Goal: Task Accomplishment & Management: Use online tool/utility

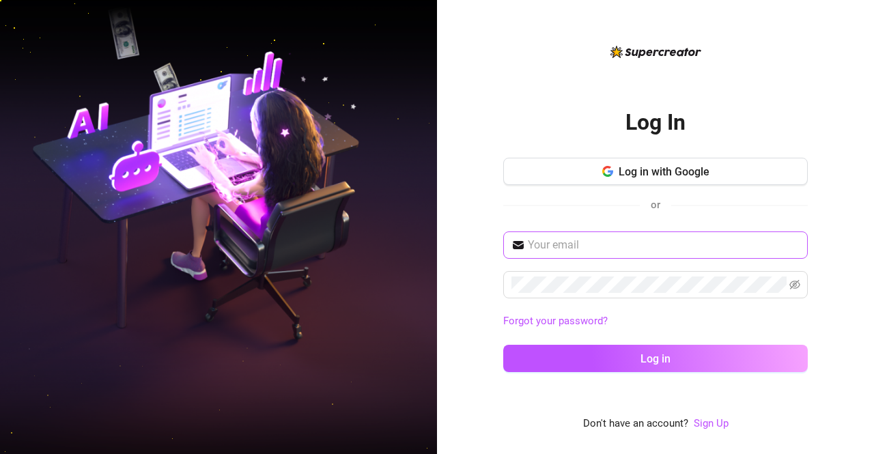
click at [666, 236] on span at bounding box center [655, 245] width 305 height 27
click at [648, 251] on input "text" at bounding box center [664, 245] width 272 height 16
type input "maerusiana33@gmail.com"
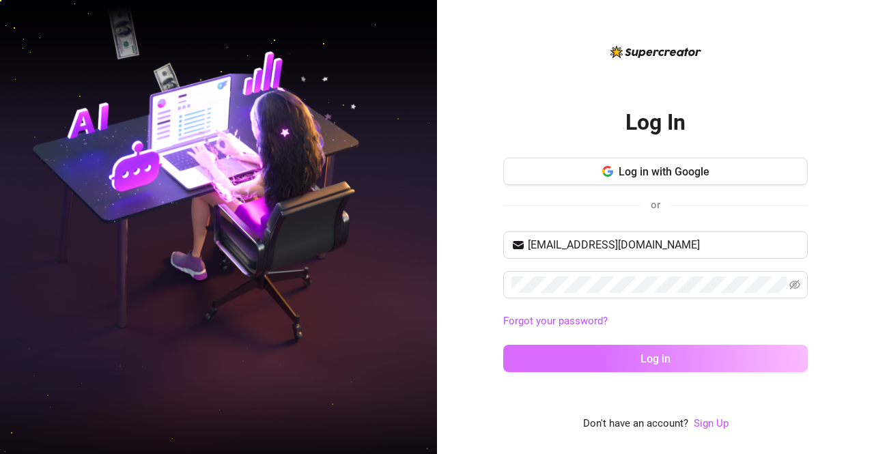
click at [644, 359] on span "Log in" at bounding box center [656, 358] width 30 height 13
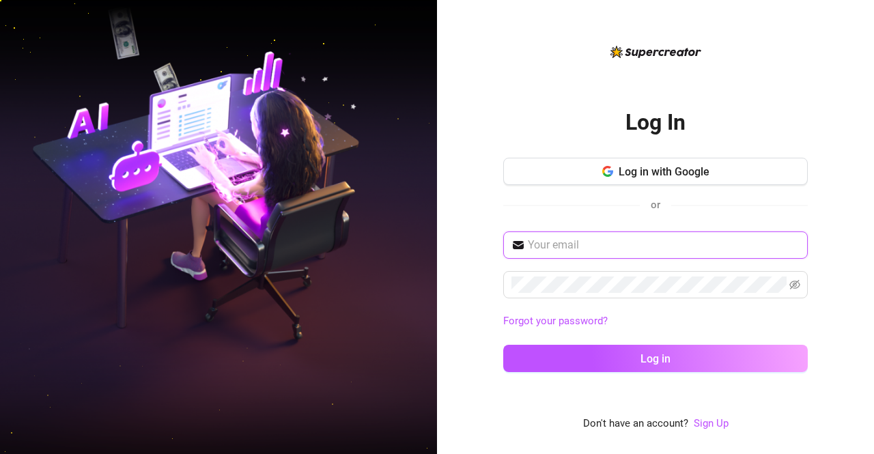
click at [619, 243] on input "text" at bounding box center [664, 245] width 272 height 16
type input "maerusiana33@gmail.com"
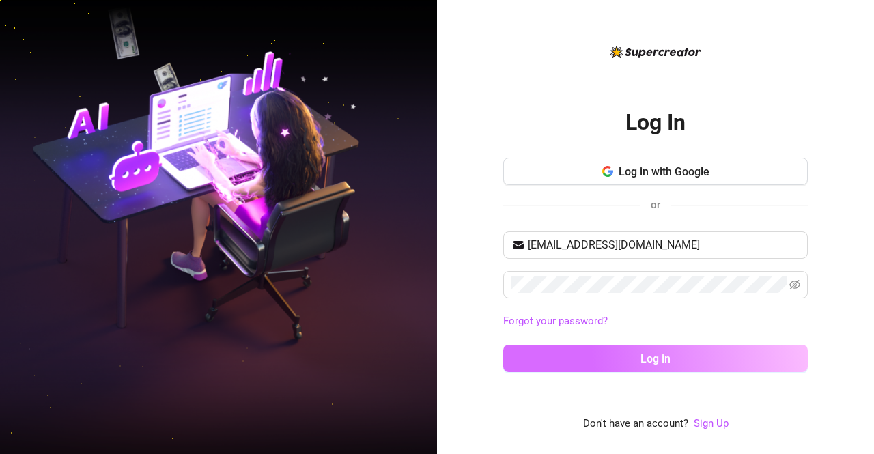
click at [622, 359] on button "Log in" at bounding box center [655, 358] width 305 height 27
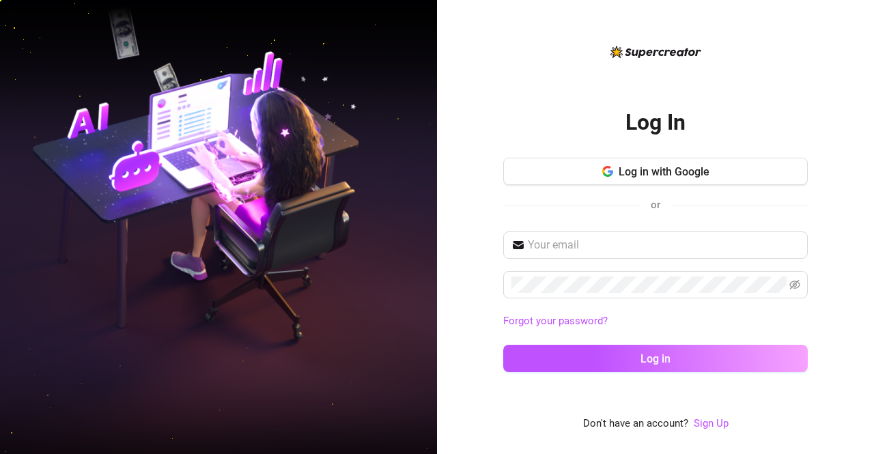
click at [540, 94] on div "Log In Log in with Google or Forgot your password? Log in" at bounding box center [655, 237] width 305 height 294
click at [568, 249] on input "text" at bounding box center [664, 245] width 272 height 16
type input "maerusiana33@gmail.com"
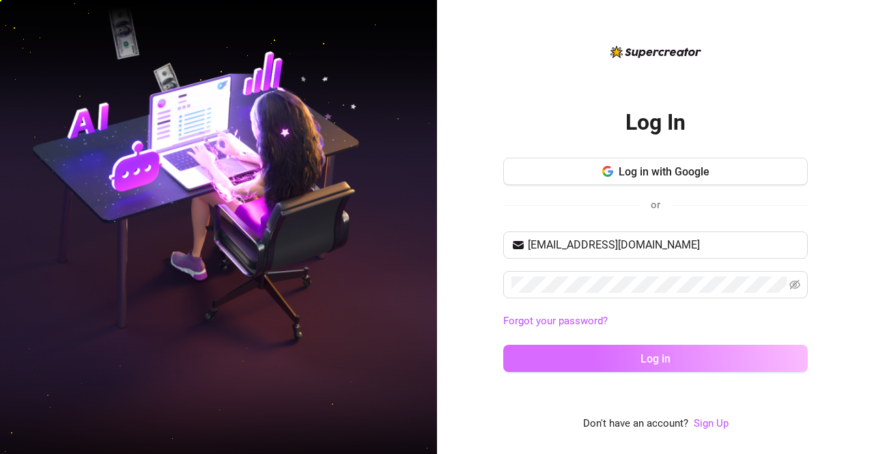
click at [624, 351] on button "Log in" at bounding box center [655, 358] width 305 height 27
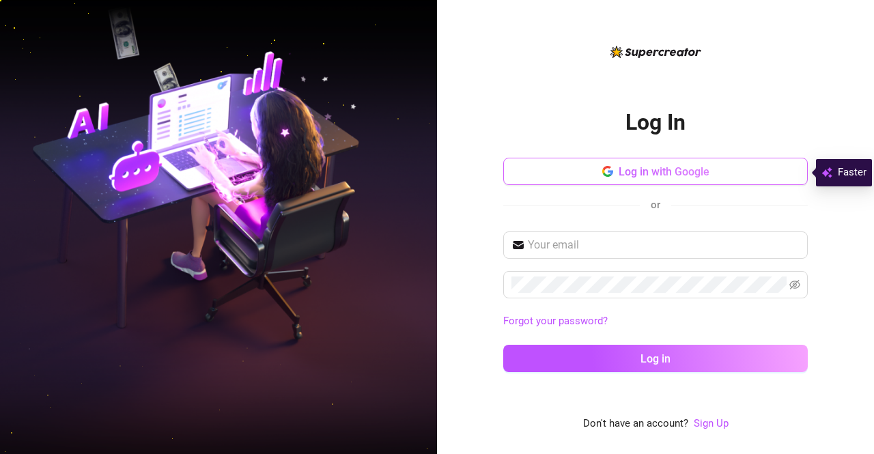
click at [689, 171] on span "Log in with Google" at bounding box center [664, 171] width 91 height 13
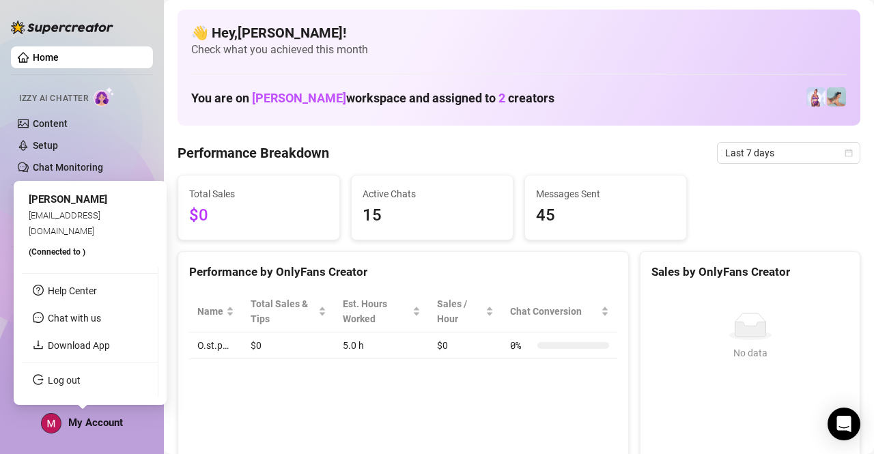
click at [96, 420] on span "My Account" at bounding box center [95, 423] width 55 height 12
click at [99, 430] on div "My Account" at bounding box center [82, 423] width 82 height 20
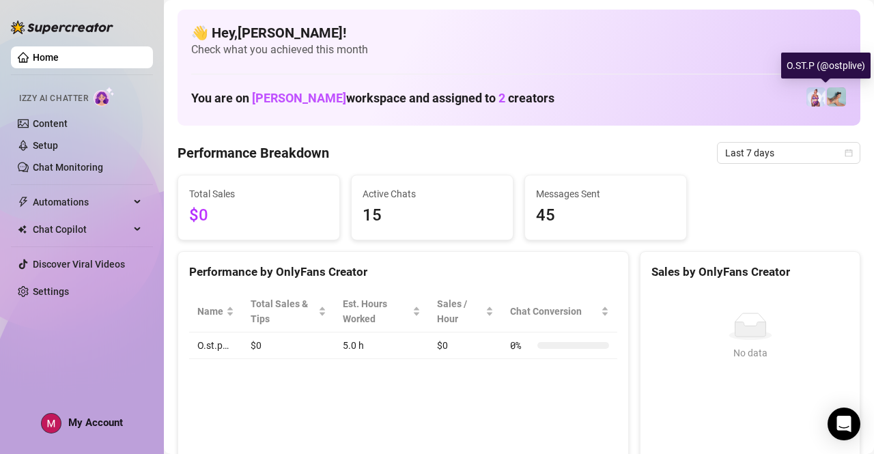
click at [827, 104] on img at bounding box center [836, 96] width 19 height 19
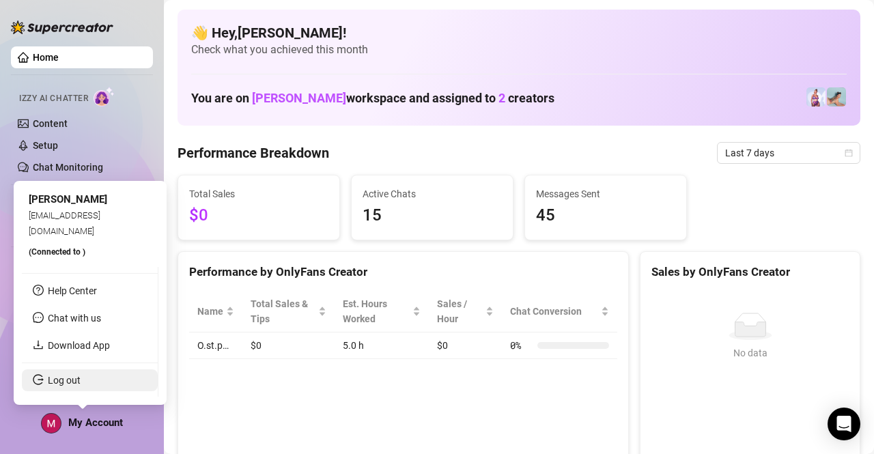
drag, startPoint x: 59, startPoint y: 426, endPoint x: 41, endPoint y: 372, distance: 56.4
click at [48, 375] on link "Log out" at bounding box center [64, 380] width 33 height 11
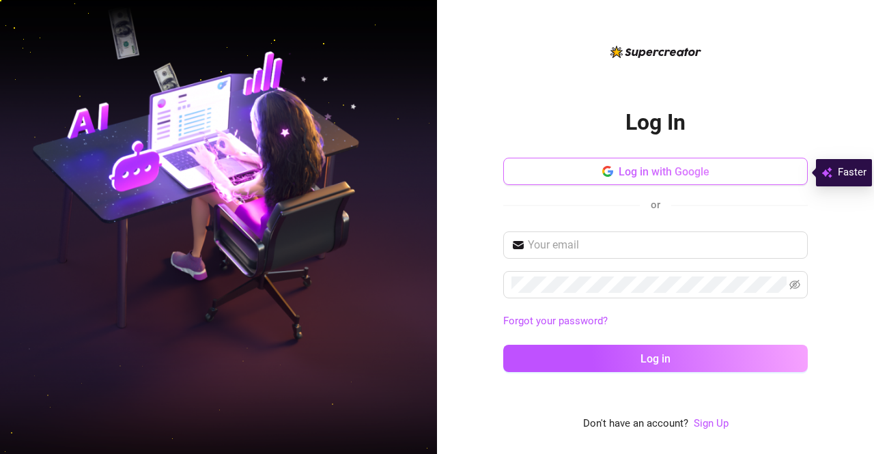
click at [615, 167] on button "Log in with Google" at bounding box center [655, 171] width 305 height 27
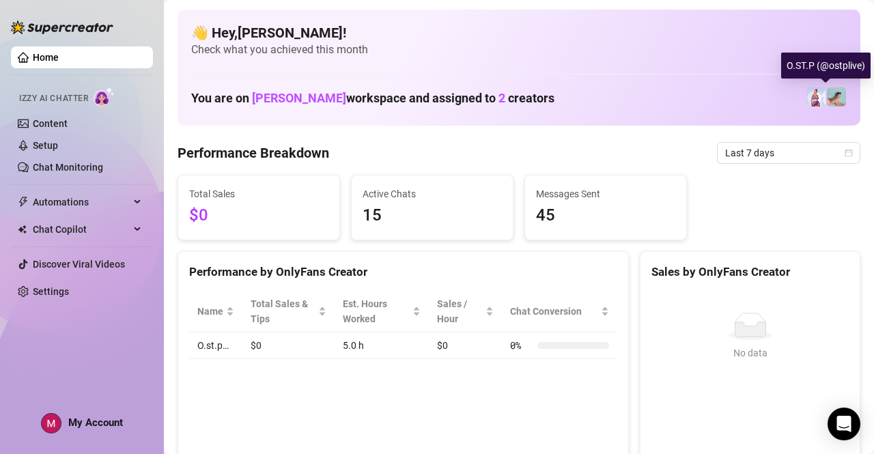
click at [832, 100] on img at bounding box center [836, 96] width 19 height 19
click at [817, 108] on div "You are on Destiny Hawthorne workspace and assigned to 2 creators" at bounding box center [519, 97] width 656 height 29
click at [809, 102] on img at bounding box center [816, 96] width 19 height 19
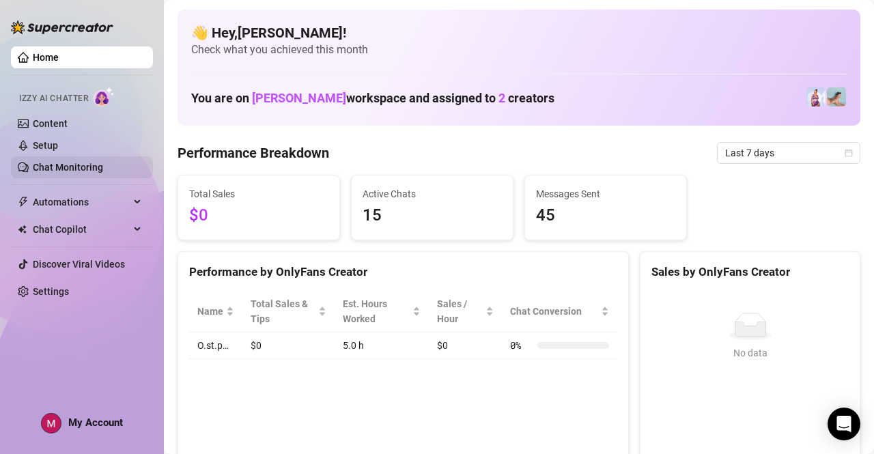
click at [83, 167] on link "Chat Monitoring" at bounding box center [68, 167] width 70 height 11
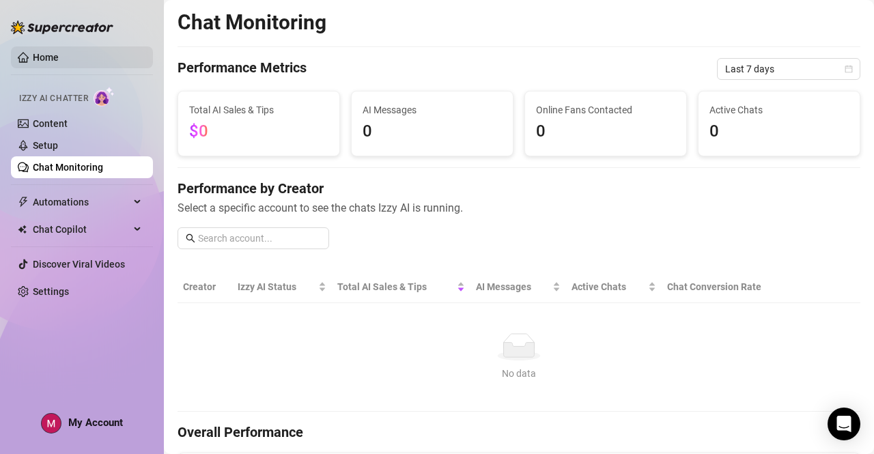
click at [59, 59] on link "Home" at bounding box center [46, 57] width 26 height 11
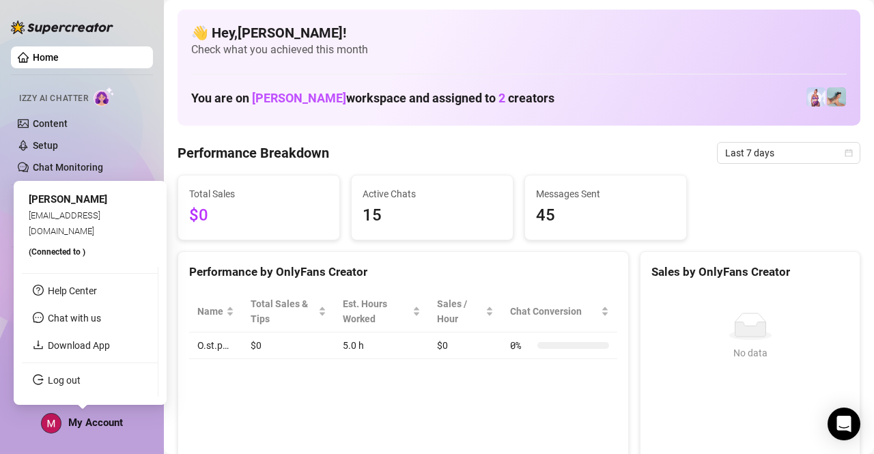
click at [72, 418] on span "My Account" at bounding box center [95, 423] width 55 height 12
click at [46, 424] on img at bounding box center [51, 423] width 19 height 19
click at [81, 421] on span "My Account" at bounding box center [95, 423] width 55 height 12
